Goal: Information Seeking & Learning: Learn about a topic

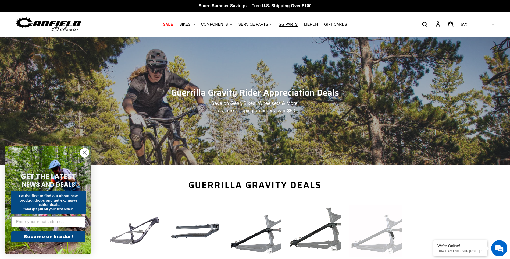
click at [87, 149] on circle "Close dialog" at bounding box center [84, 152] width 9 height 9
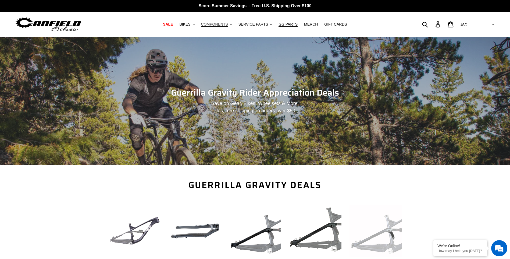
click at [225, 24] on span "COMPONENTS" at bounding box center [214, 24] width 27 height 5
click at [196, 27] on button "BIKES .cls-1{fill:#231f20}" at bounding box center [187, 24] width 20 height 7
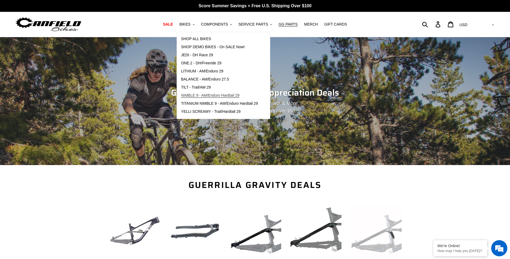
click at [224, 93] on link "NIMBLE 9 - AM/Enduro Hardtail 29" at bounding box center [219, 95] width 85 height 8
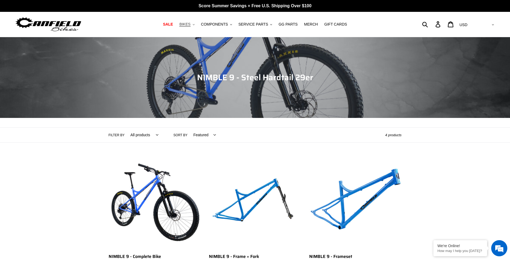
click at [190, 24] on span "BIKES" at bounding box center [184, 24] width 11 height 5
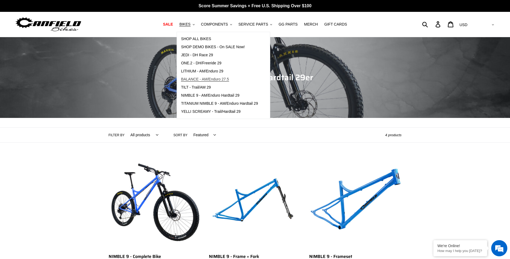
click at [215, 78] on span "BALANCE - AM/Enduro 27.5" at bounding box center [205, 79] width 48 height 5
